Goal: Task Accomplishment & Management: Manage account settings

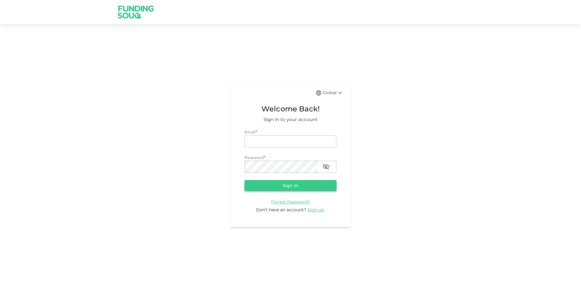
type input "[EMAIL_ADDRESS][DOMAIN_NAME]"
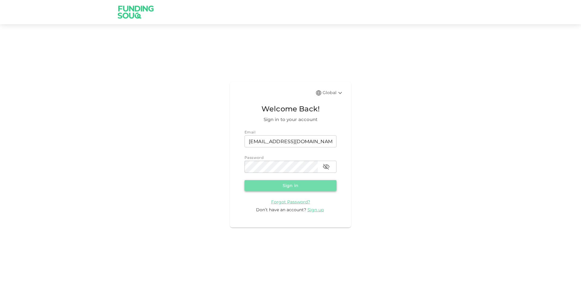
click at [293, 185] on button "Sign in" at bounding box center [291, 185] width 92 height 11
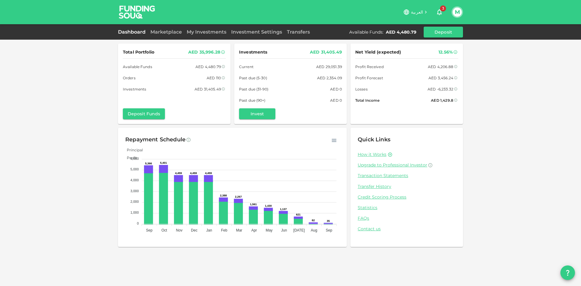
click at [135, 33] on link "Dashboard" at bounding box center [133, 32] width 30 height 6
click at [456, 88] on icon at bounding box center [455, 88] width 3 height 3
click at [503, 90] on div "Total Portfolio AED 35,996.28 Available Funds AED 4,480.79 Orders AED 110 Inves…" at bounding box center [290, 143] width 581 height 286
